Goal: Information Seeking & Learning: Learn about a topic

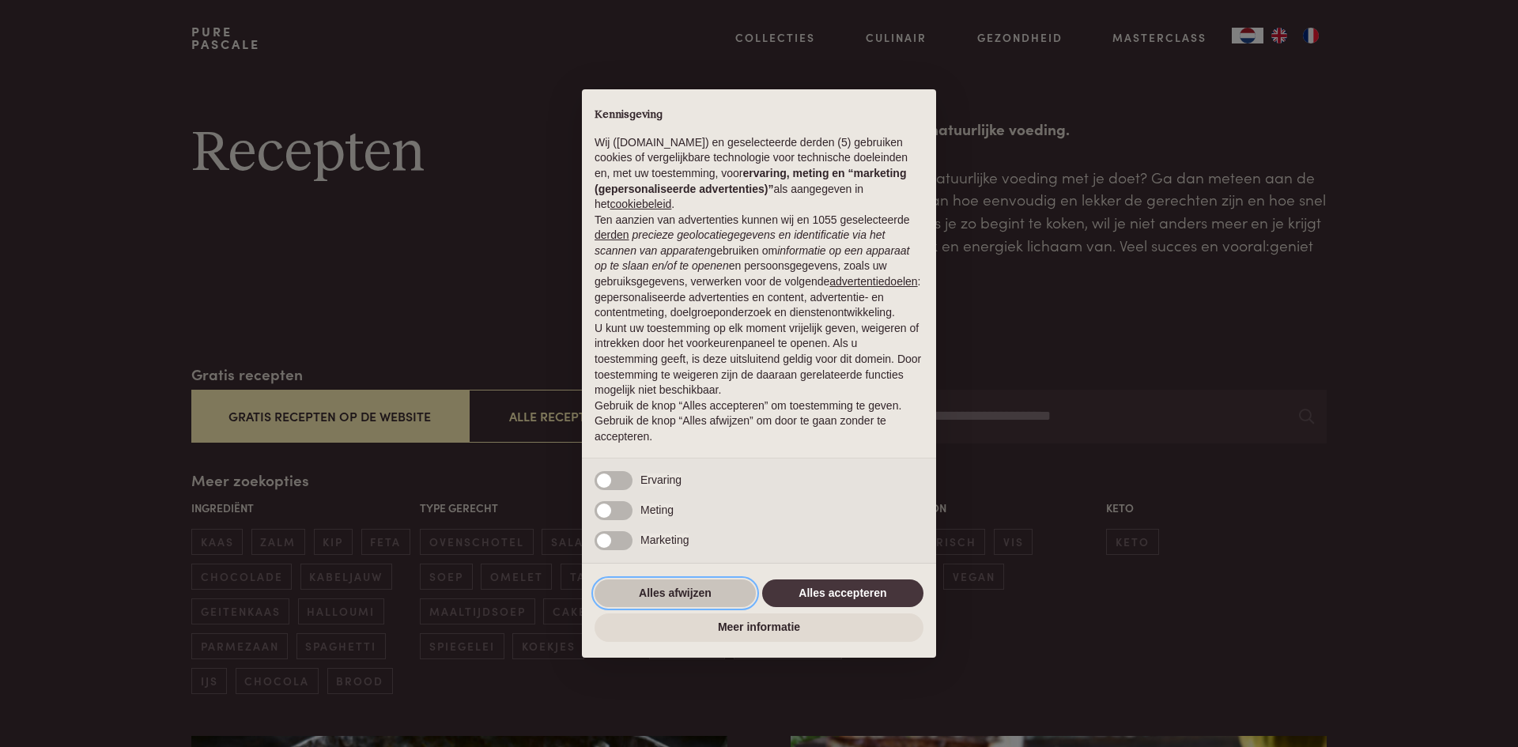
click at [686, 600] on button "Alles afwijzen" at bounding box center [675, 594] width 161 height 28
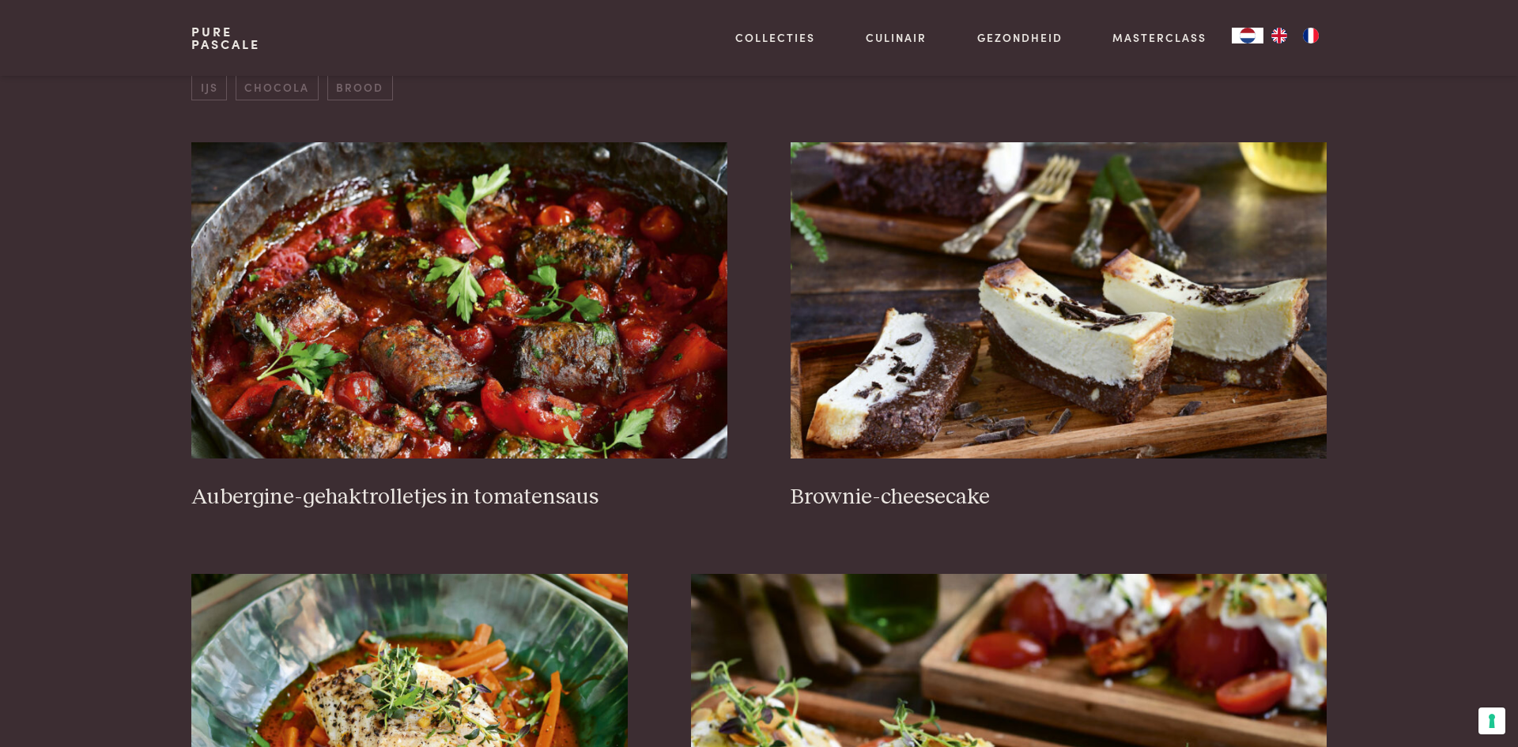
scroll to position [595, 0]
click at [448, 384] on img at bounding box center [459, 300] width 536 height 316
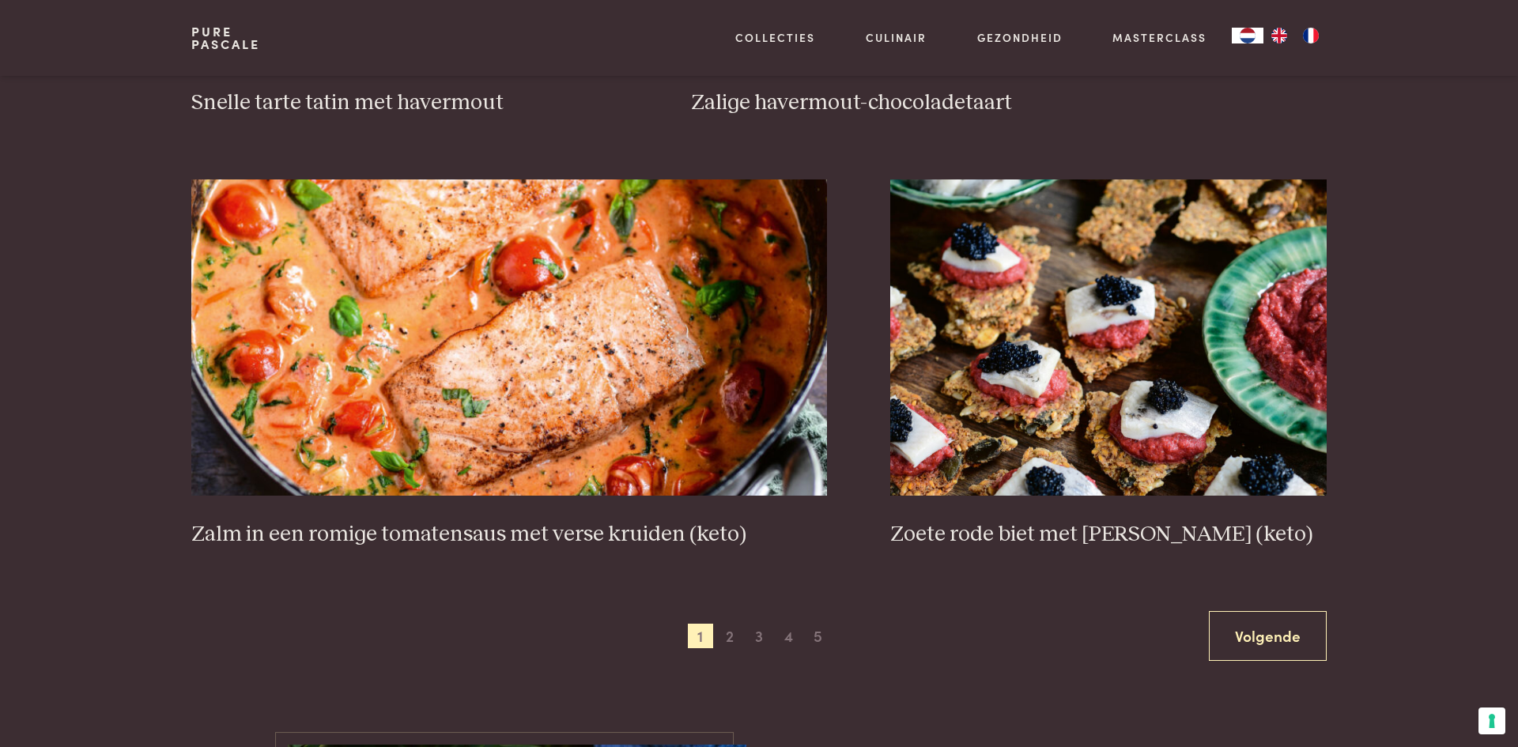
scroll to position [2750, 0]
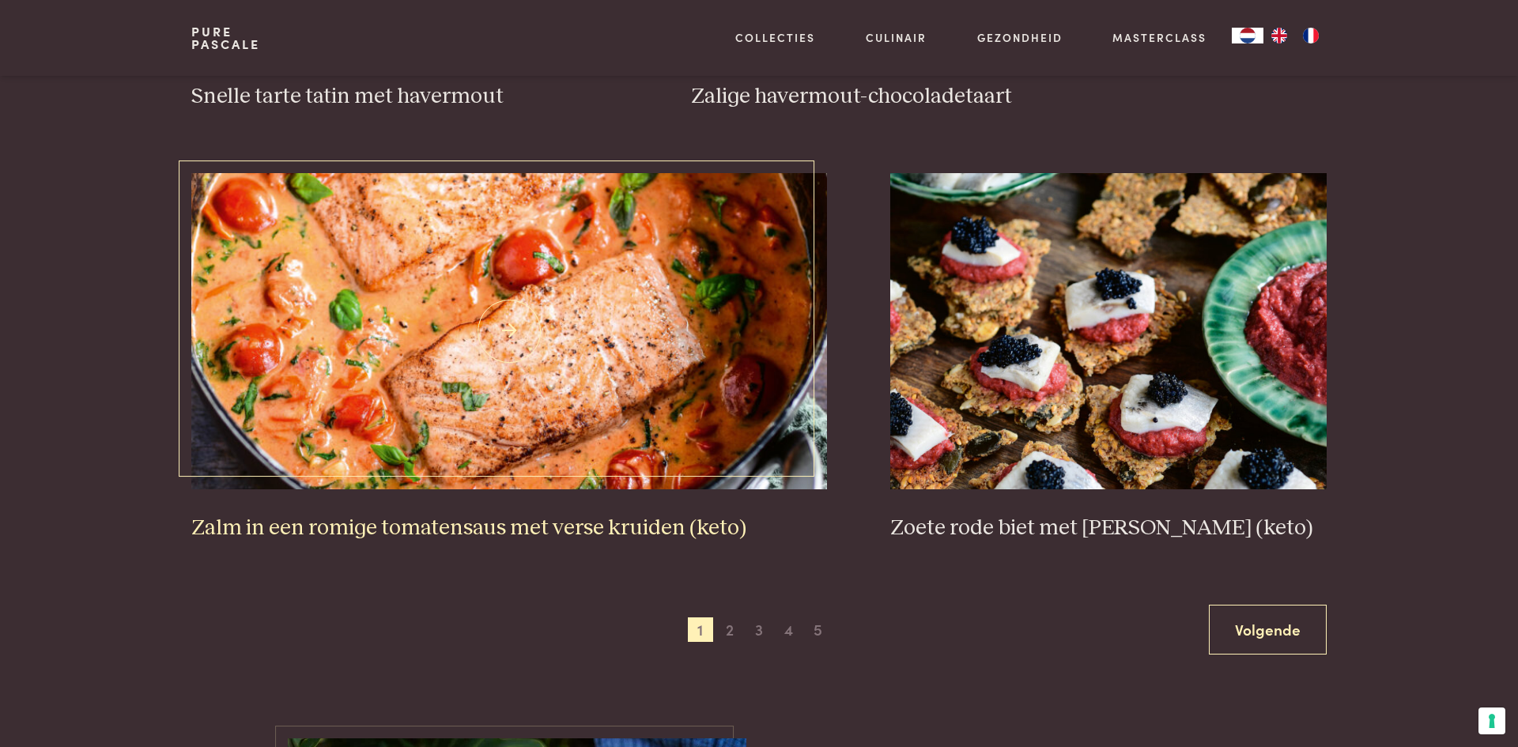
click at [494, 285] on img at bounding box center [509, 331] width 637 height 316
click at [729, 636] on span "2" at bounding box center [729, 630] width 25 height 25
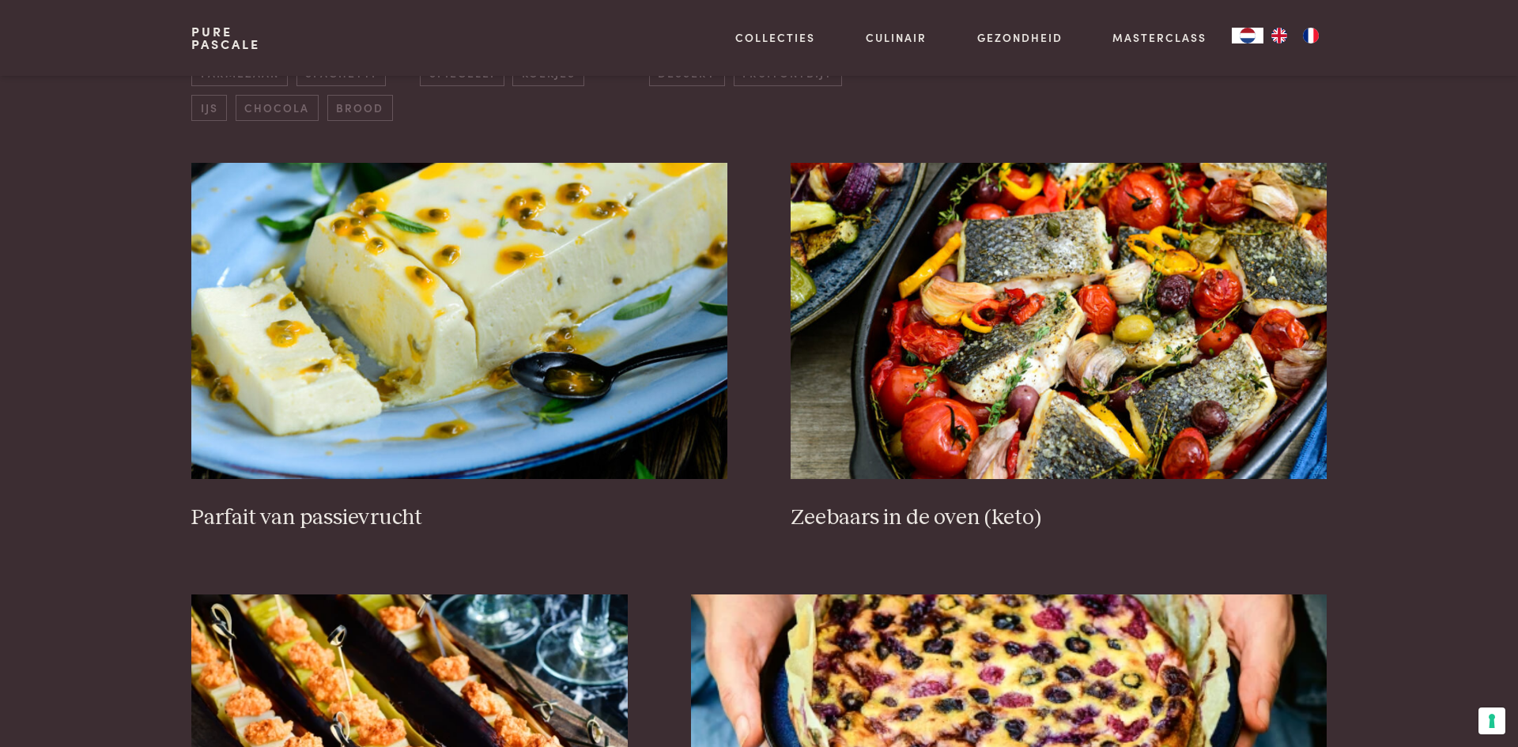
scroll to position [581, 0]
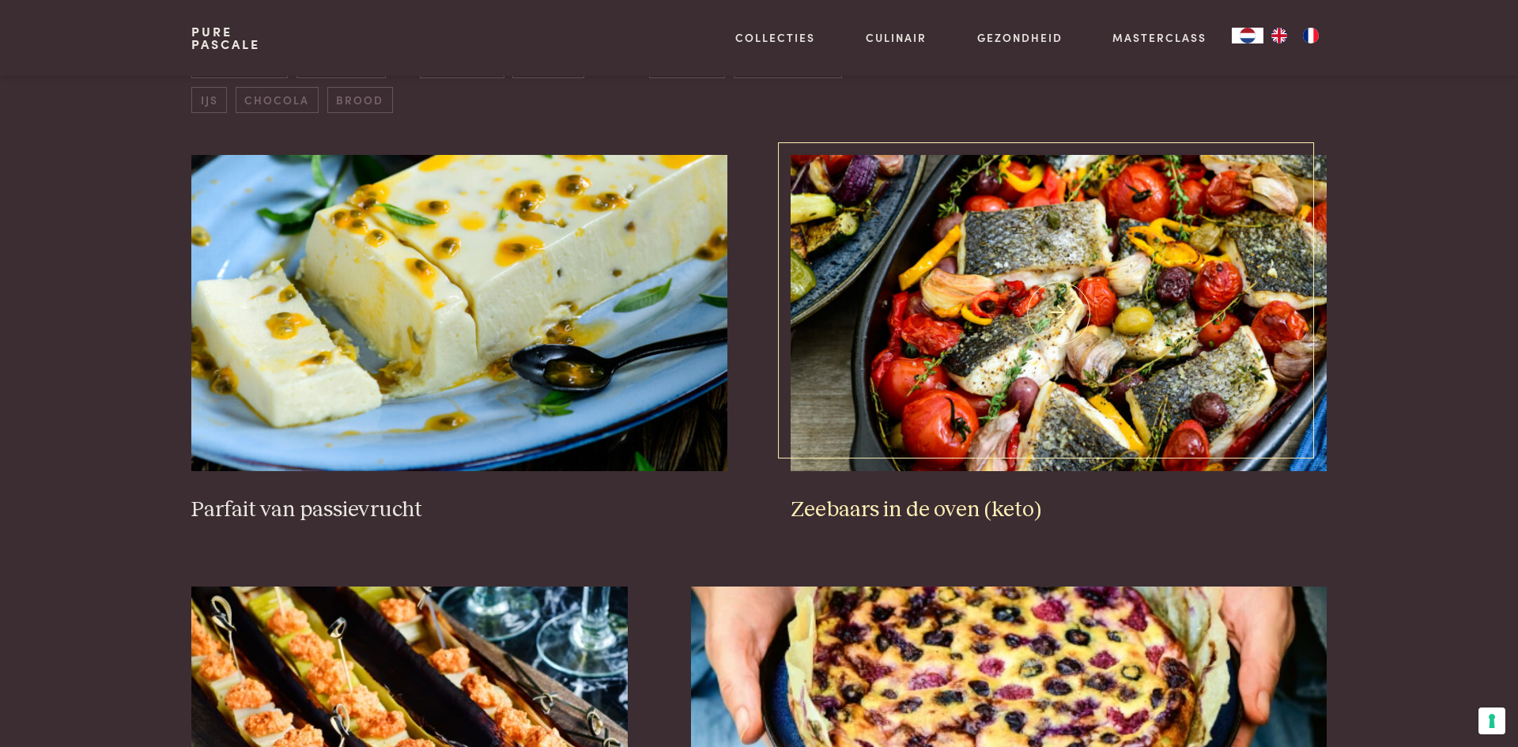
click at [1148, 364] on img at bounding box center [1059, 313] width 536 height 316
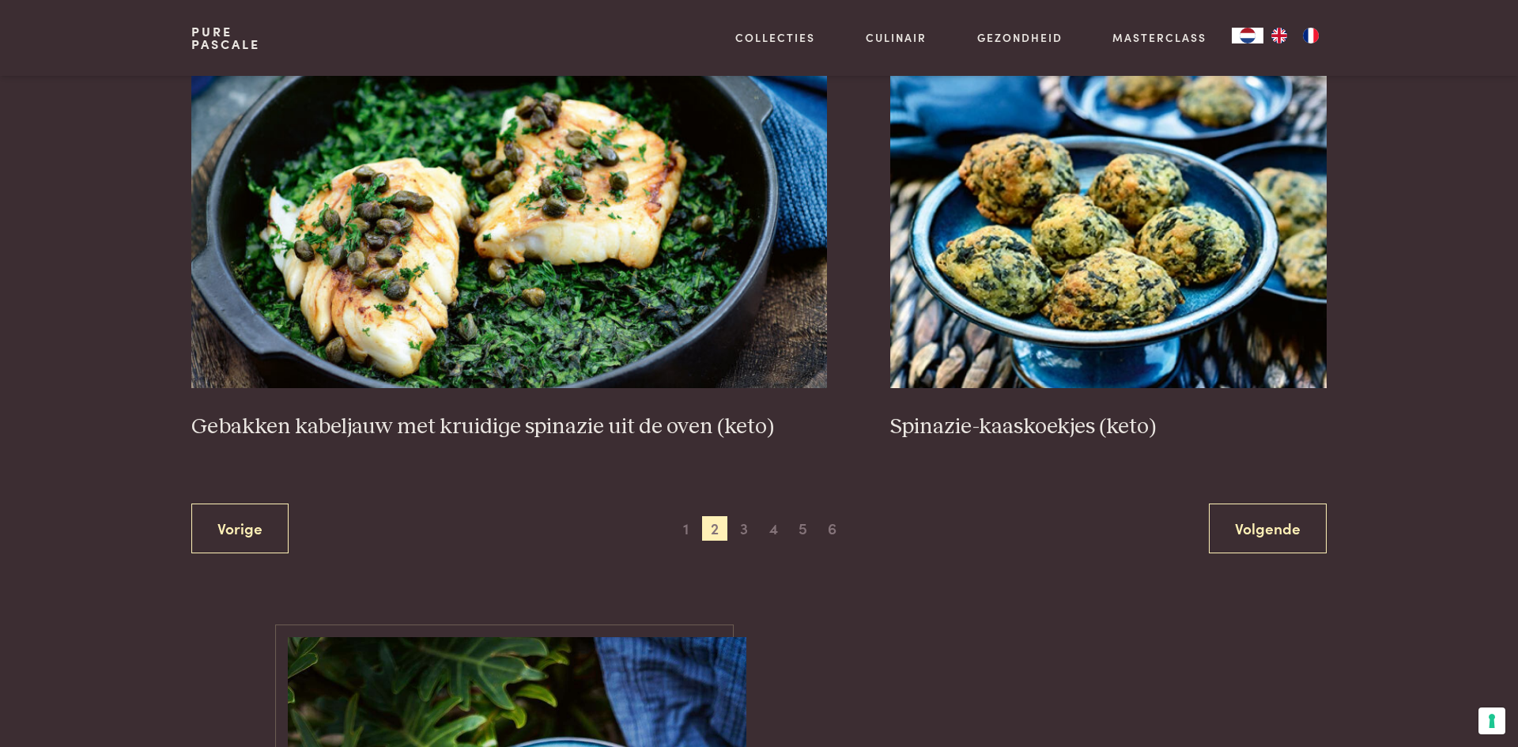
scroll to position [2876, 0]
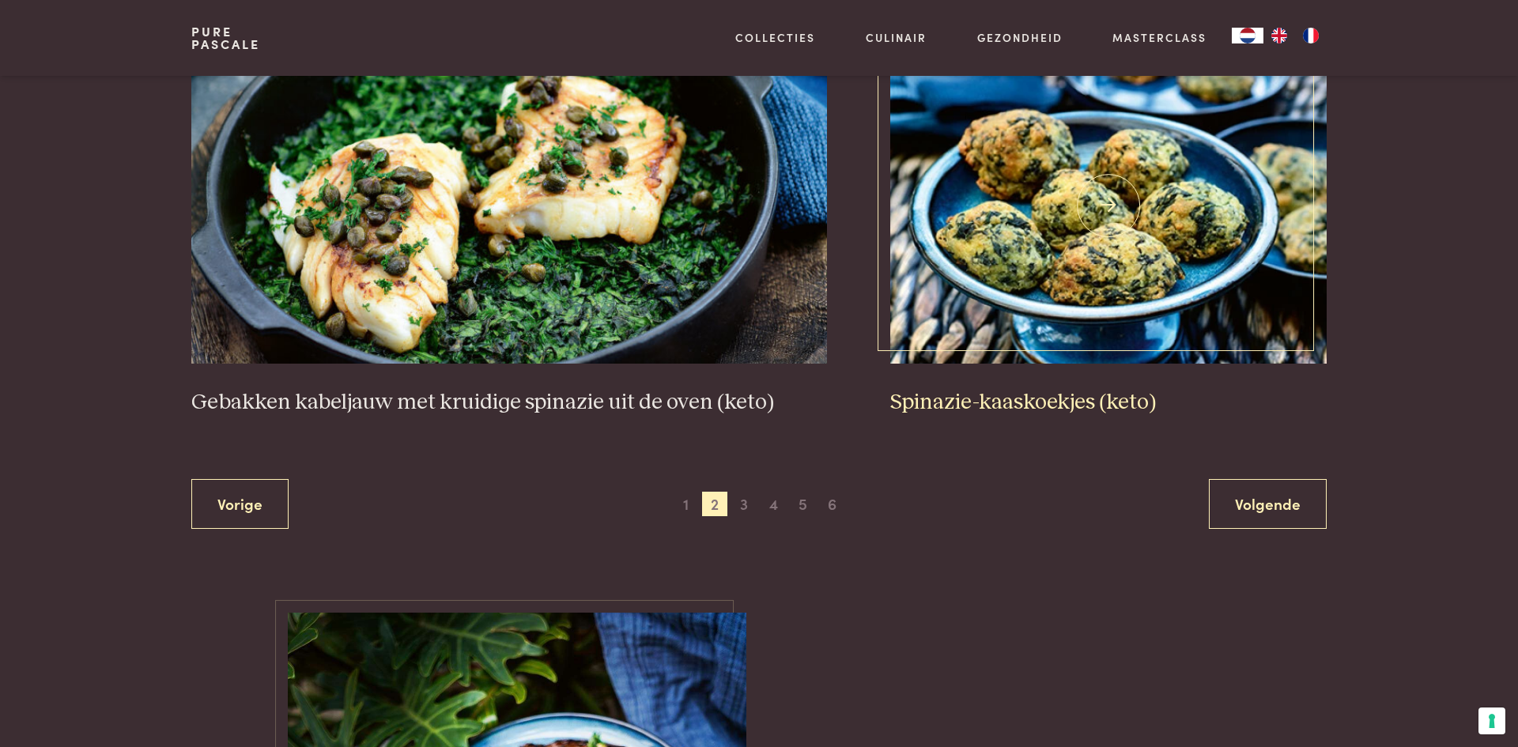
click at [1069, 250] on img at bounding box center [1109, 205] width 437 height 316
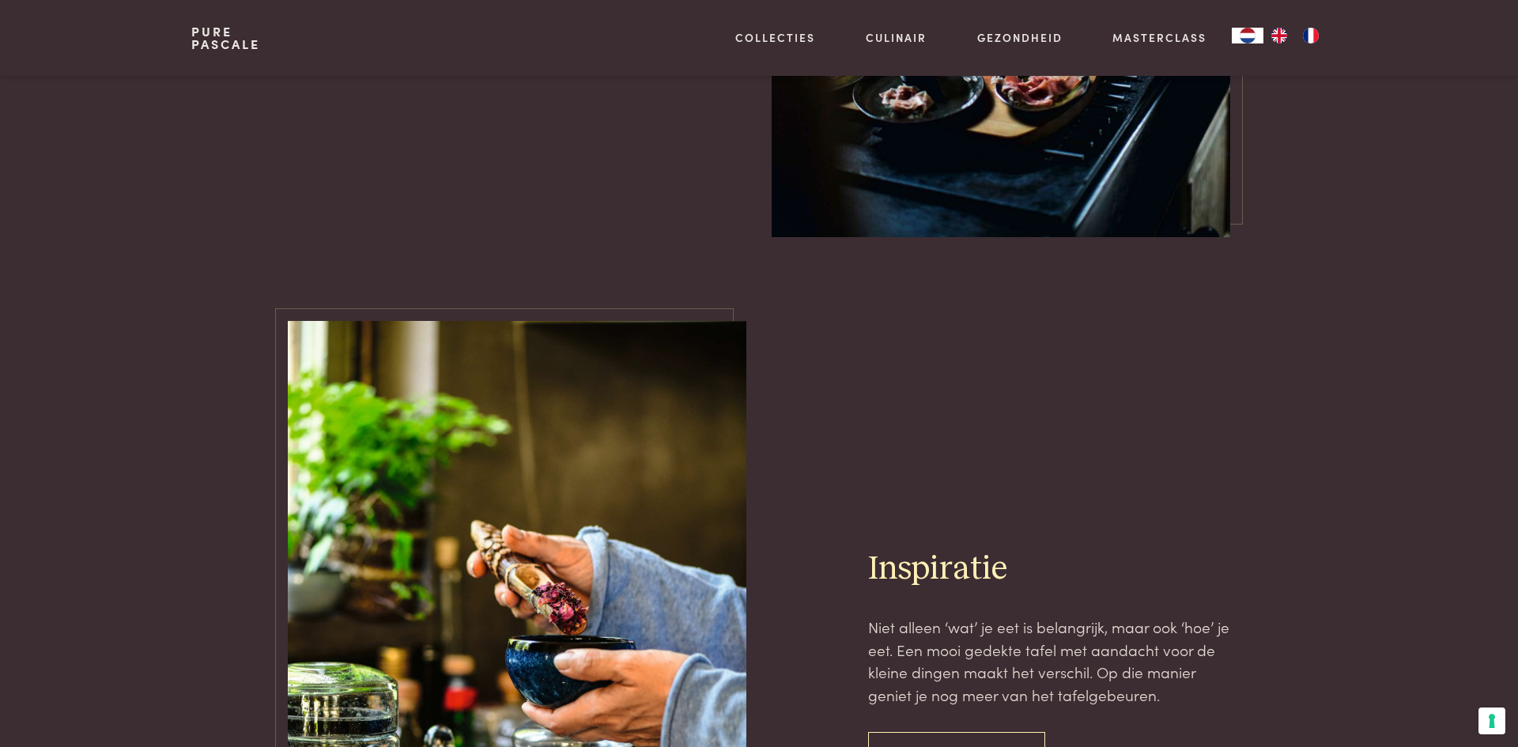
scroll to position [6158, 0]
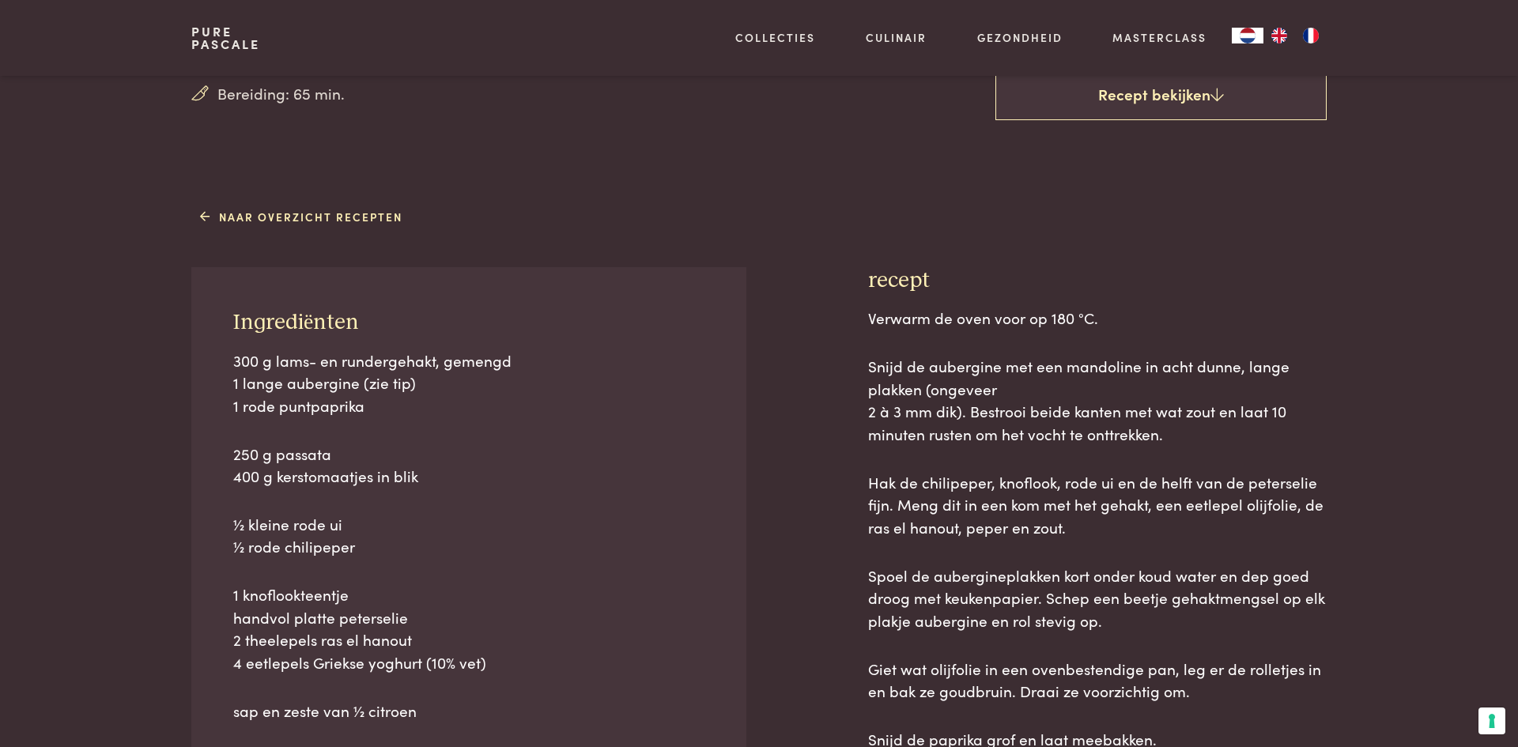
scroll to position [581, 0]
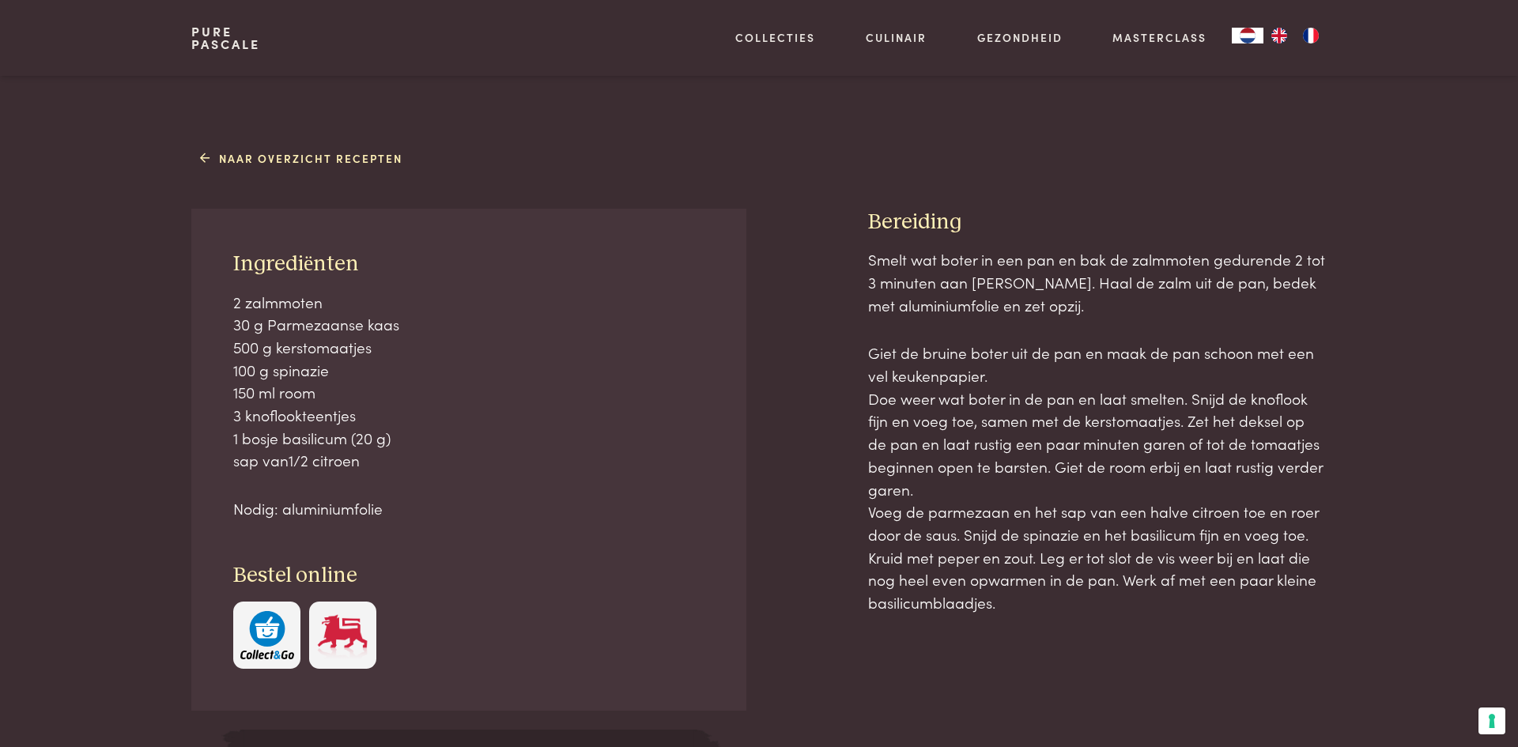
scroll to position [598, 0]
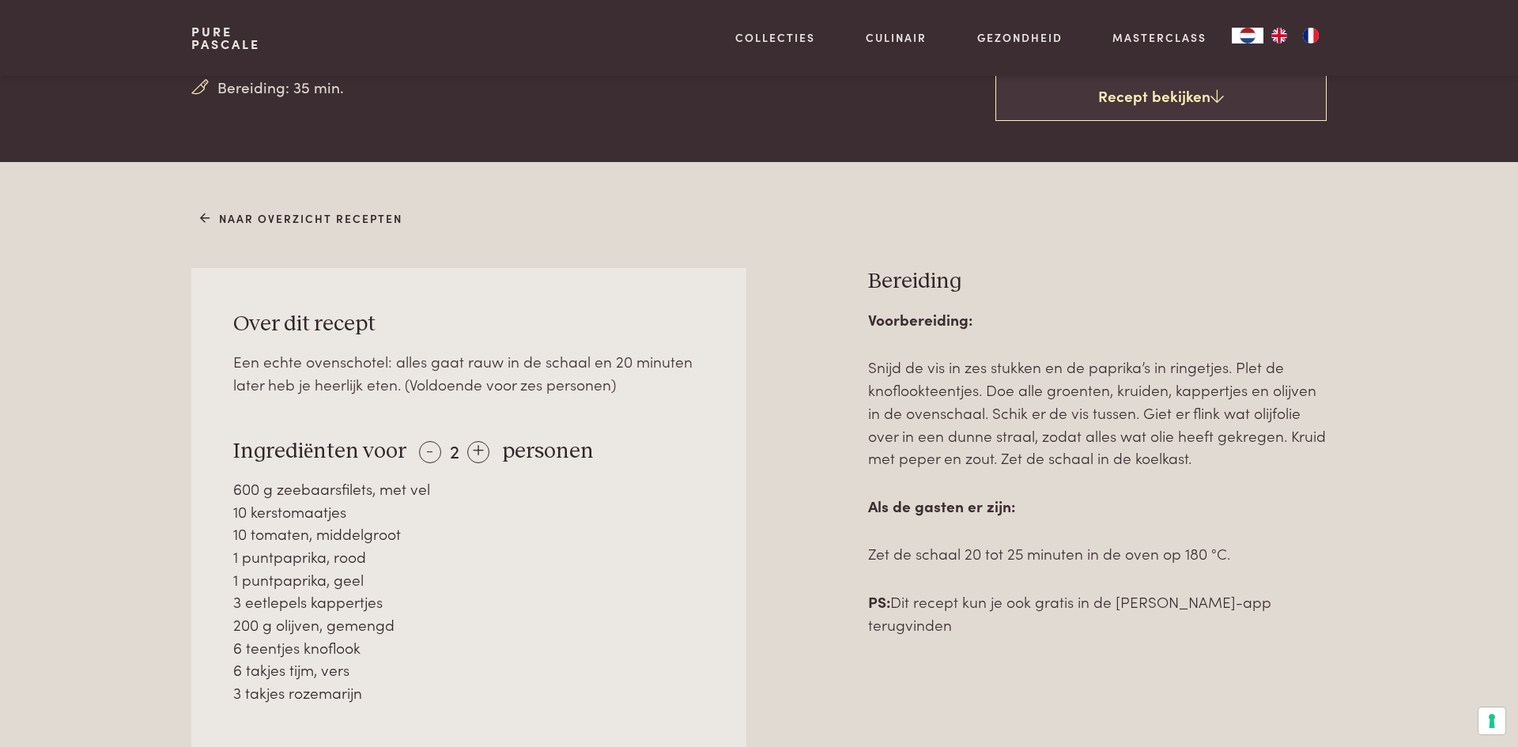
scroll to position [532, 0]
